Goal: Information Seeking & Learning: Learn about a topic

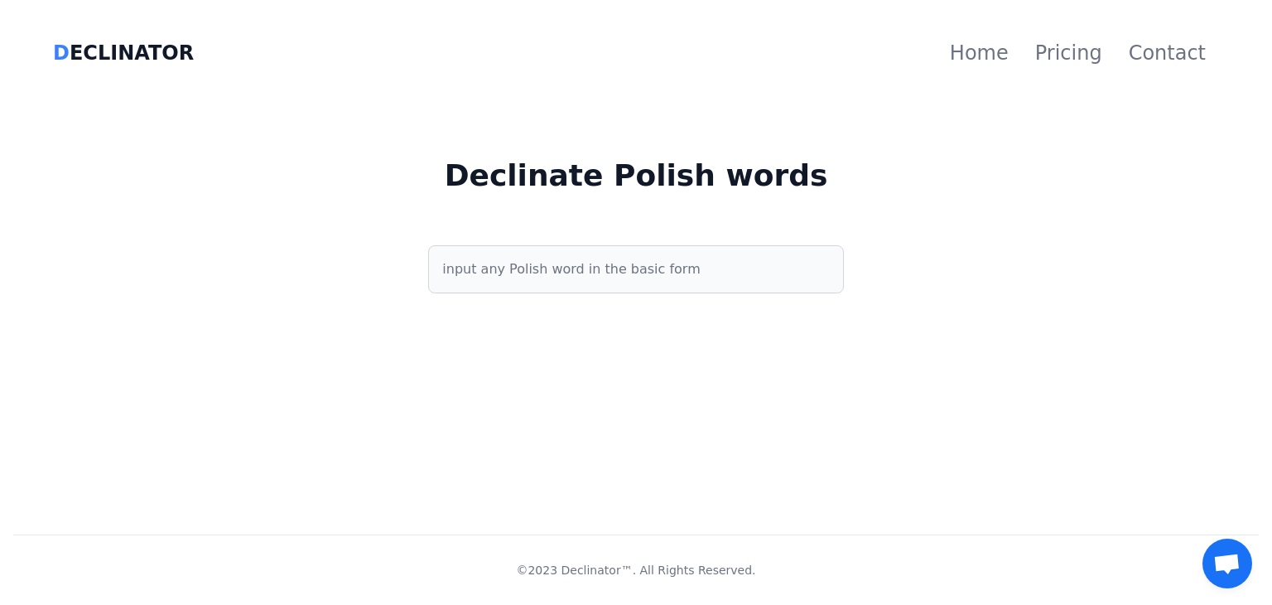
click at [749, 257] on input "text" at bounding box center [635, 269] width 415 height 48
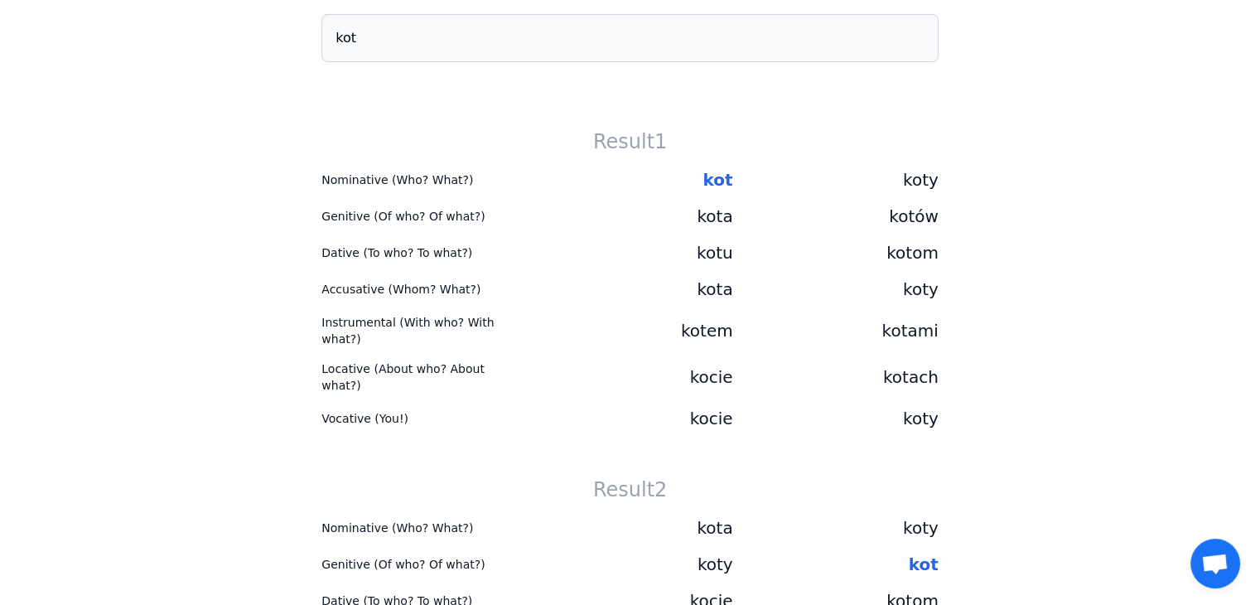
scroll to position [331, 0]
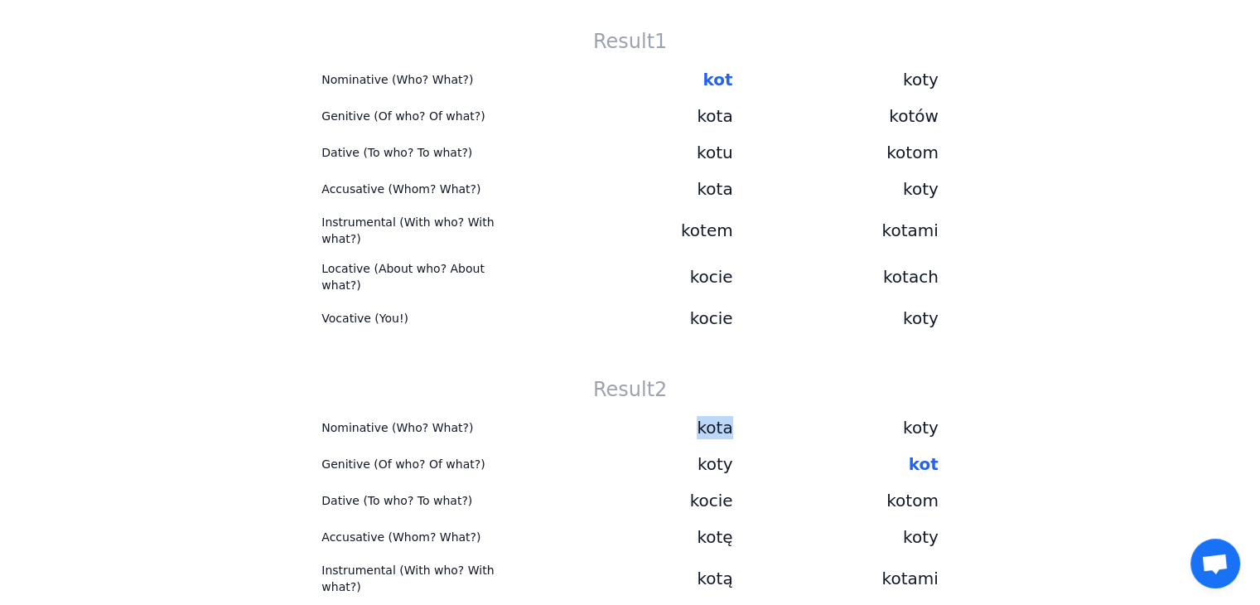
drag, startPoint x: 706, startPoint y: 413, endPoint x: 730, endPoint y: 407, distance: 24.7
click at [730, 416] on div "kota" at bounding box center [629, 427] width 205 height 23
click at [739, 416] on div "koty" at bounding box center [835, 427] width 205 height 23
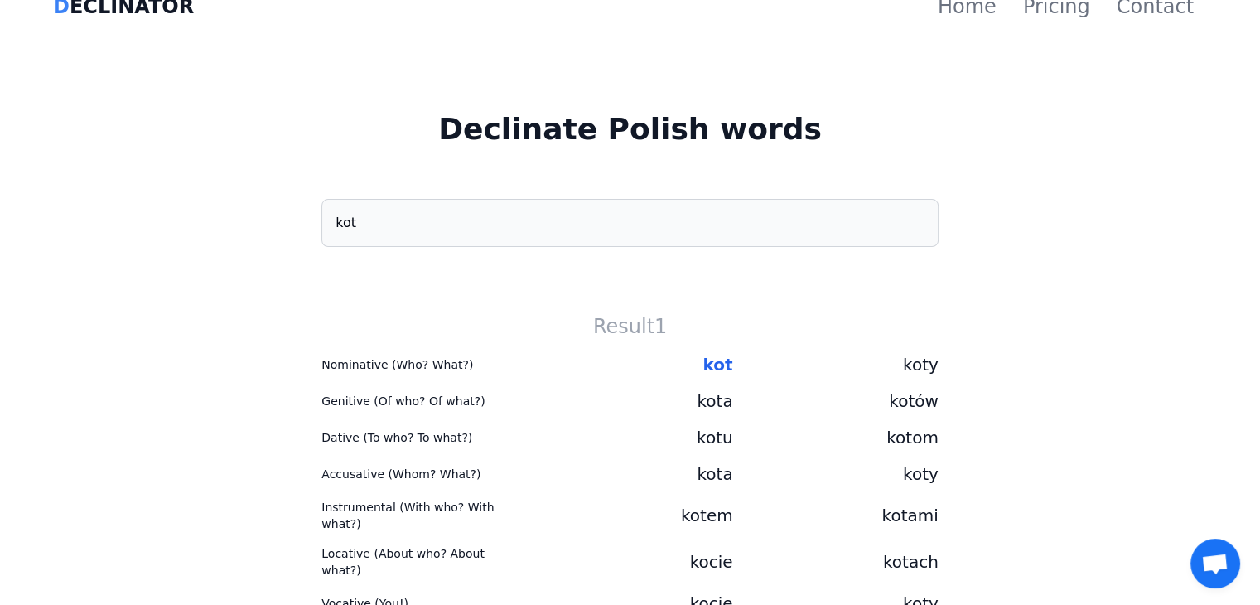
scroll to position [0, 0]
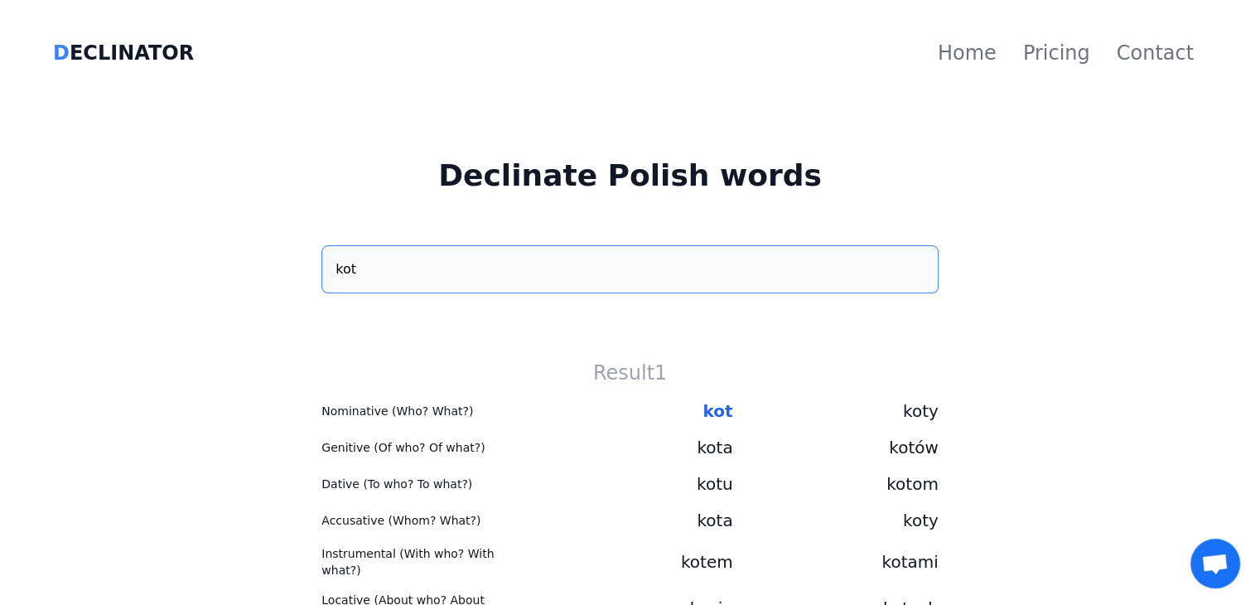
drag, startPoint x: 507, startPoint y: 263, endPoint x: 430, endPoint y: 273, distance: 77.7
click at [430, 273] on input "kot" at bounding box center [629, 269] width 617 height 48
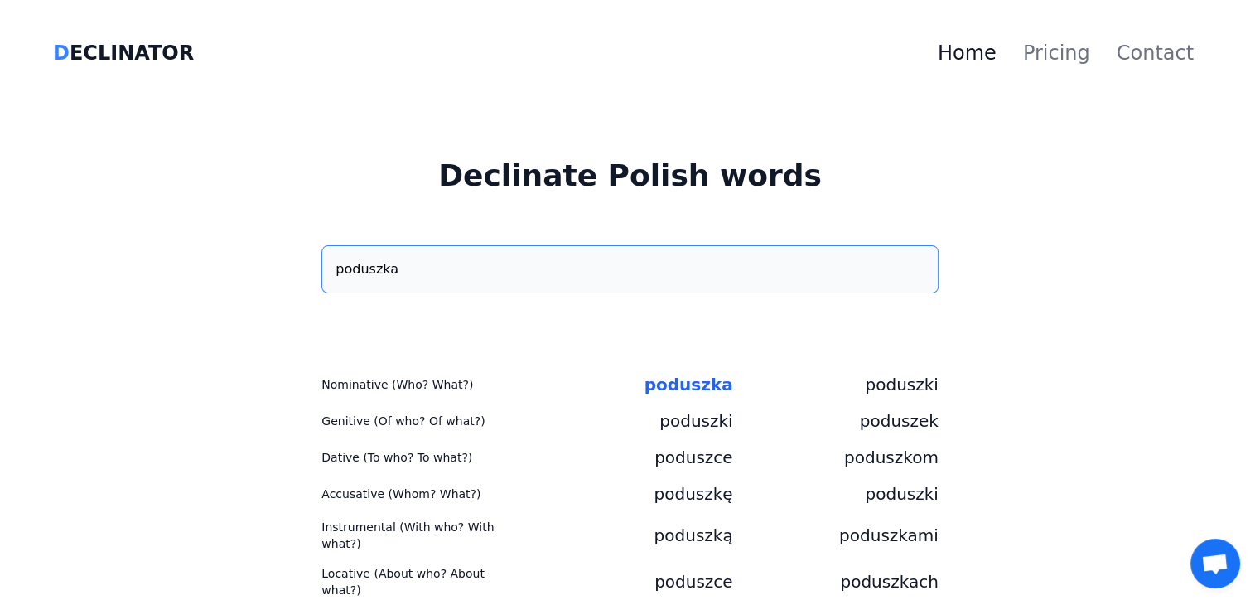
type input "poduszka"
click at [966, 51] on link "Home" at bounding box center [967, 53] width 85 height 53
click at [985, 55] on link "Home" at bounding box center [967, 53] width 85 height 53
drag, startPoint x: 523, startPoint y: 266, endPoint x: 427, endPoint y: 293, distance: 99.1
click at [428, 294] on div "poduszka" at bounding box center [630, 302] width 1234 height 114
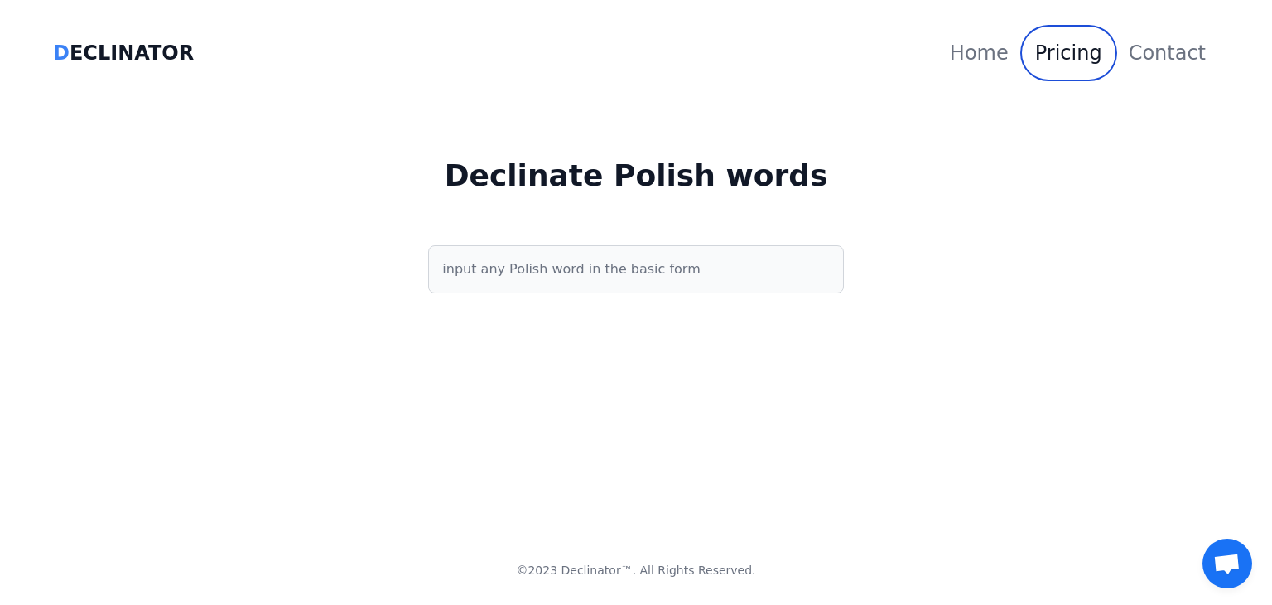
click at [1085, 48] on link "Pricing" at bounding box center [1069, 53] width 94 height 53
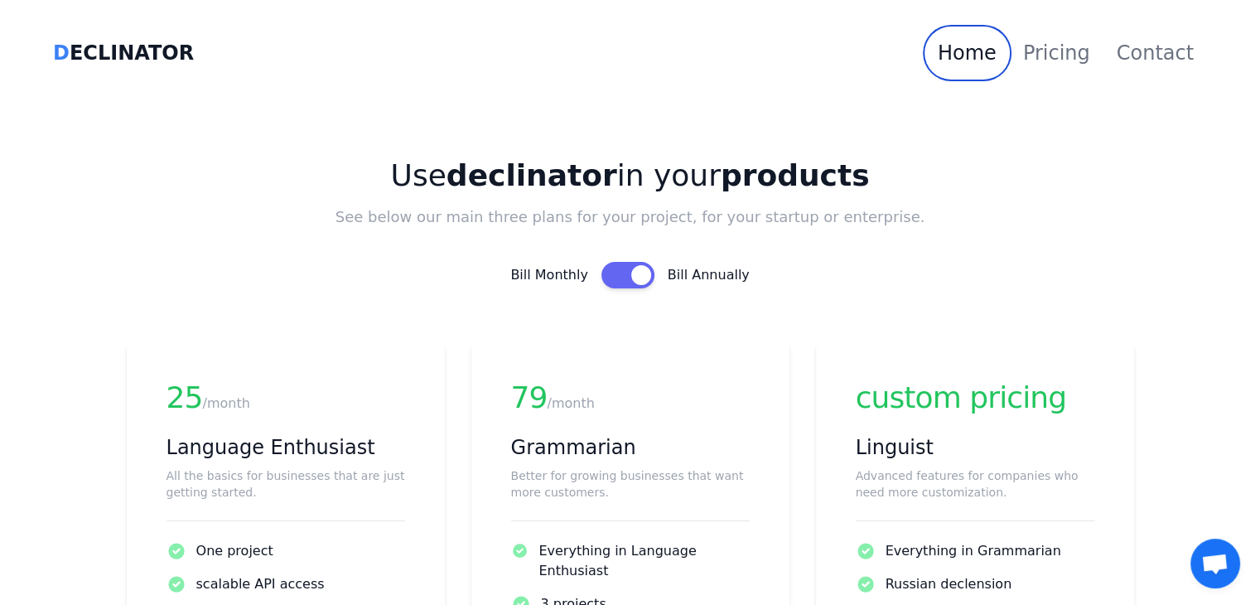
click at [984, 65] on link "Home" at bounding box center [967, 53] width 85 height 53
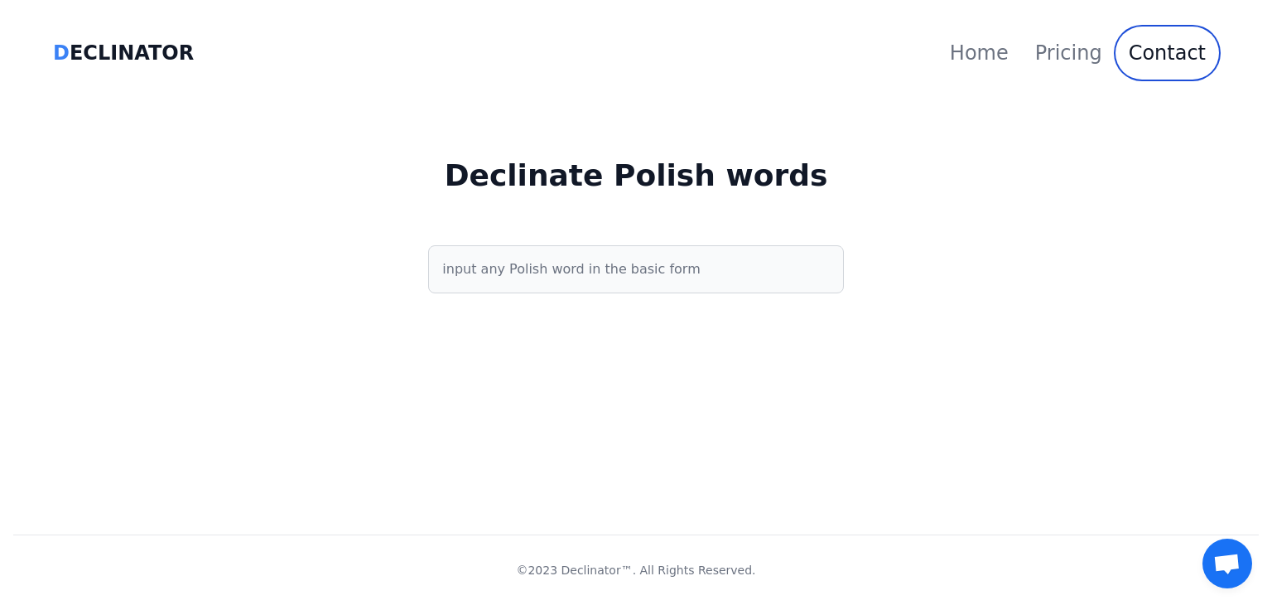
click at [1187, 54] on link "Contact" at bounding box center [1168, 53] width 104 height 53
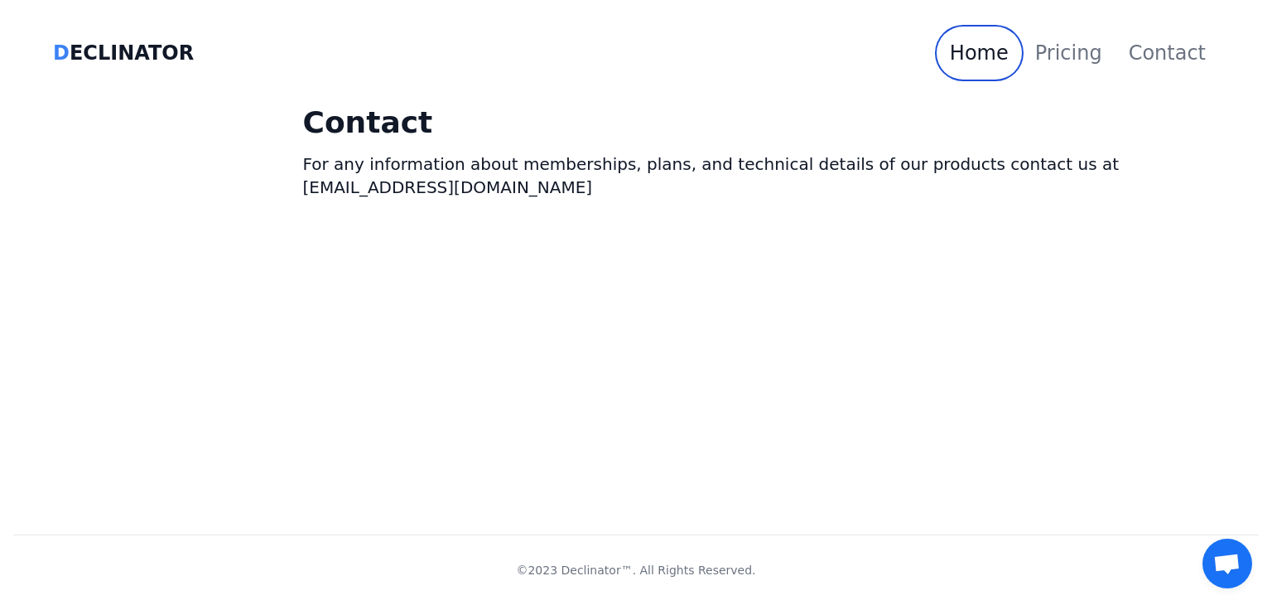
click at [993, 41] on link "Home" at bounding box center [979, 53] width 85 height 53
